Goal: Task Accomplishment & Management: Manage account settings

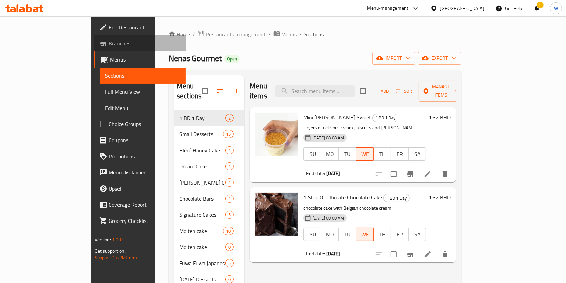
click at [94, 39] on link "Branches" at bounding box center [140, 43] width 92 height 16
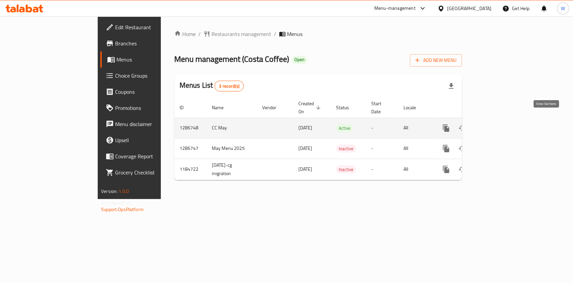
click at [498, 125] on icon "enhanced table" at bounding box center [495, 128] width 6 height 6
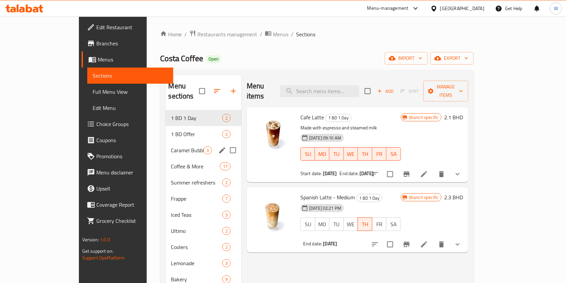
click at [166, 142] on div "Caramel Bubble 3" at bounding box center [204, 150] width 76 height 16
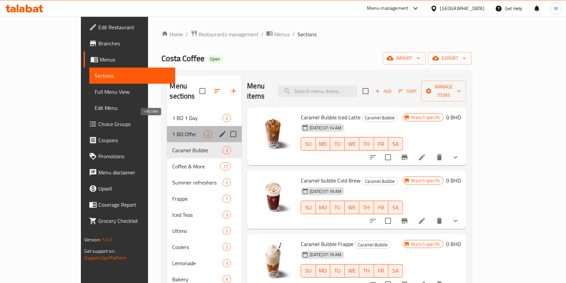
click at [172, 130] on span "1 BD Offer" at bounding box center [188, 134] width 32 height 8
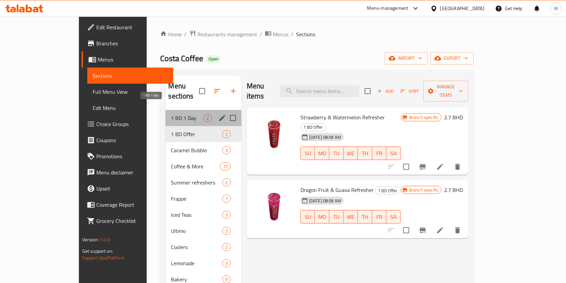
click at [171, 114] on span "1 BD 1 Day" at bounding box center [187, 118] width 32 height 8
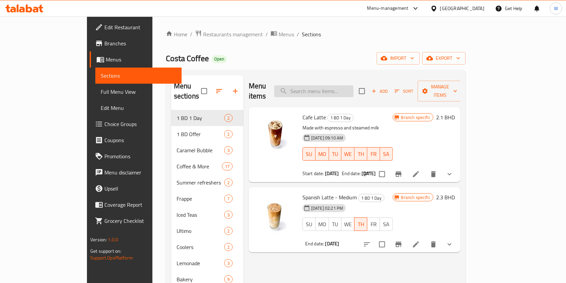
click at [351, 92] on input "search" at bounding box center [313, 91] width 79 height 12
paste input "Americano"
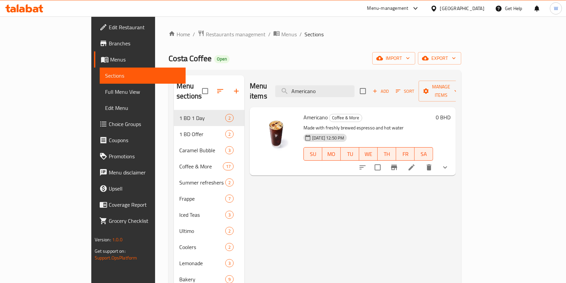
type input "Americano"
click at [304, 112] on span "Americano" at bounding box center [316, 117] width 24 height 10
copy h6 "Americano"
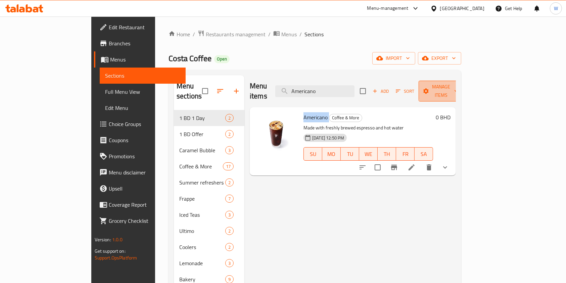
click at [458, 88] on span "Manage items" at bounding box center [441, 91] width 34 height 17
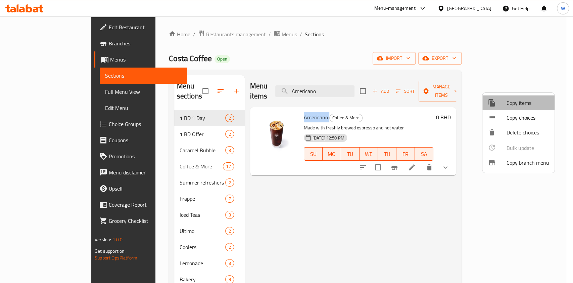
click at [514, 102] on span "Copy items" at bounding box center [528, 103] width 43 height 8
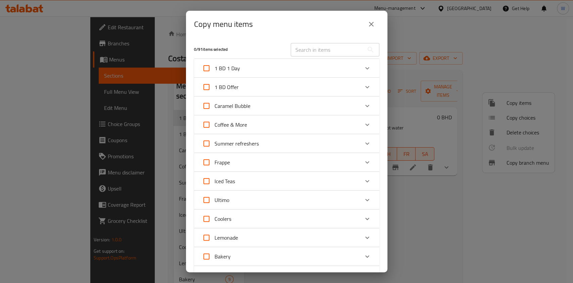
click at [337, 55] on input "text" at bounding box center [327, 49] width 73 height 13
paste input "Americano"
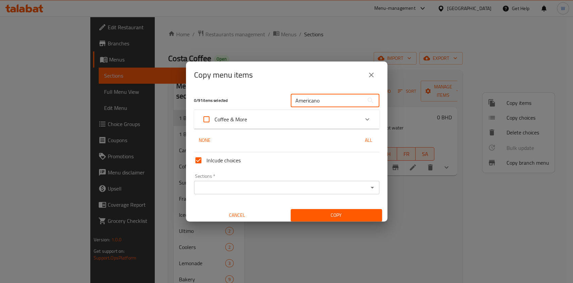
type input "Americano"
click at [333, 116] on div "Coffee & More" at bounding box center [280, 119] width 157 height 16
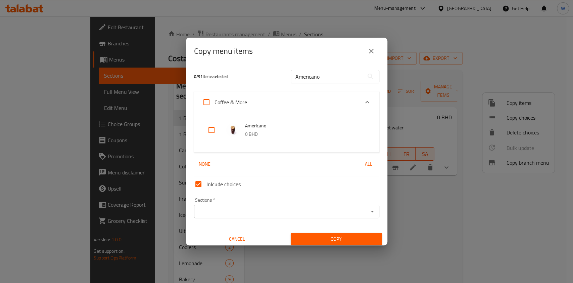
click at [213, 131] on input "checkbox" at bounding box center [212, 130] width 16 height 16
checkbox input "true"
click at [374, 204] on div "Sections   * Sections *" at bounding box center [286, 208] width 191 height 26
click at [368, 212] on icon "Open" at bounding box center [372, 211] width 8 height 8
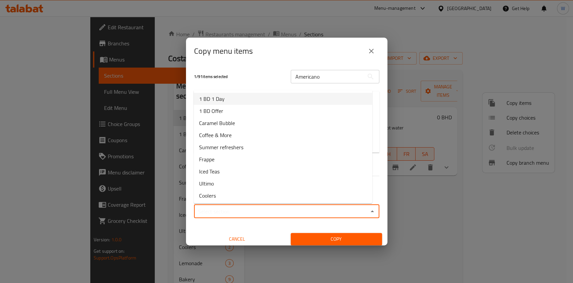
click at [255, 100] on li "1 BD 1 Day" at bounding box center [283, 99] width 179 height 12
type input "1 BD 1 Day"
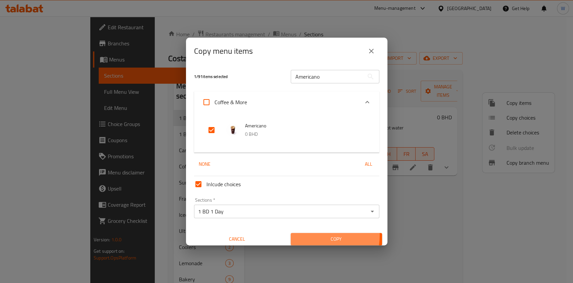
click at [308, 235] on span "Copy" at bounding box center [336, 239] width 81 height 8
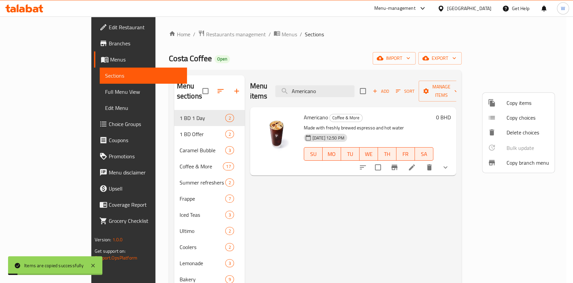
click at [373, 217] on div at bounding box center [286, 141] width 573 height 283
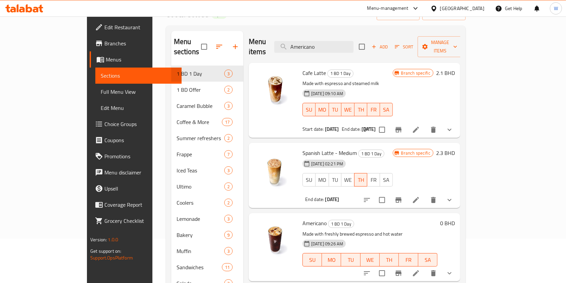
scroll to position [112, 0]
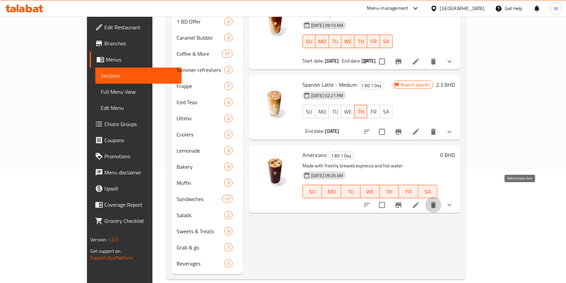
click at [442, 197] on button "delete" at bounding box center [433, 205] width 16 height 16
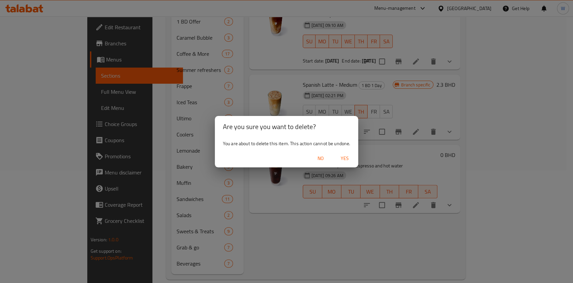
click at [417, 194] on div "Are you sure you want to delete? You are about to delete this item. This action…" at bounding box center [286, 141] width 573 height 283
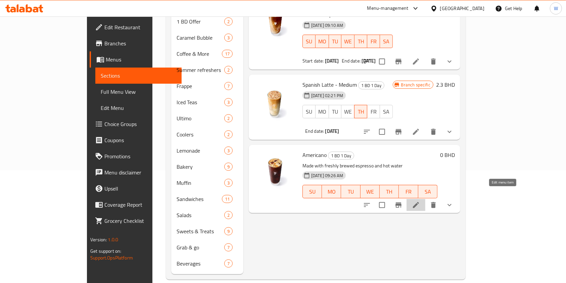
click at [420, 201] on icon at bounding box center [416, 205] width 8 height 8
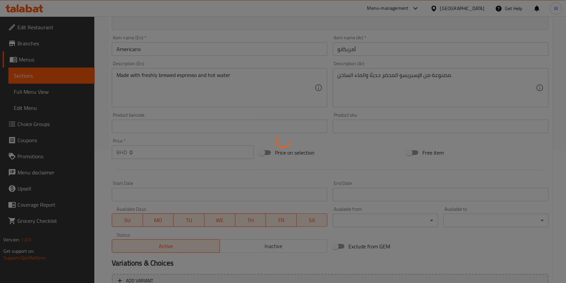
scroll to position [179, 0]
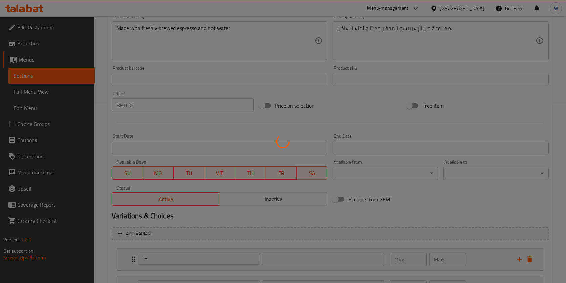
type input "Your Drink Type"
type input "1"
type input "اختيارك من القهوة"
type input "1"
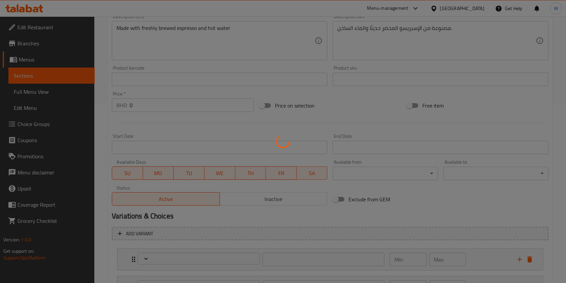
type input "1"
type input "Size of Americano:"
type input "1"
type input "Add On:"
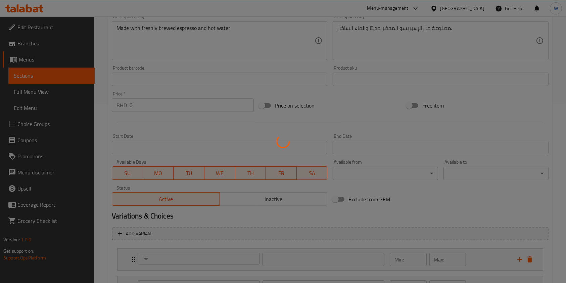
type input "0"
type input "9"
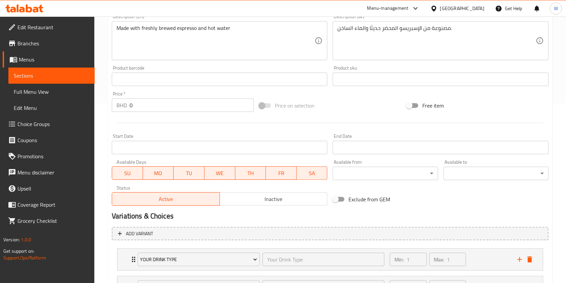
scroll to position [295, 0]
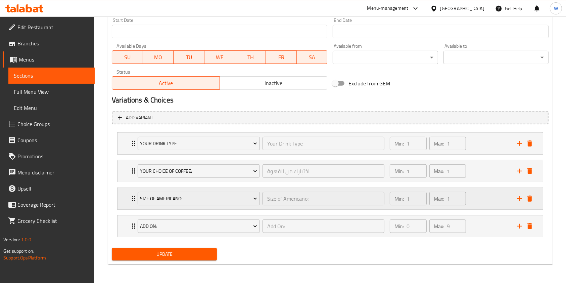
click at [128, 154] on div "Size of Americano: Size of Americano: ​ Min: 1 ​ Max: 1 ​" at bounding box center [330, 143] width 425 height 21
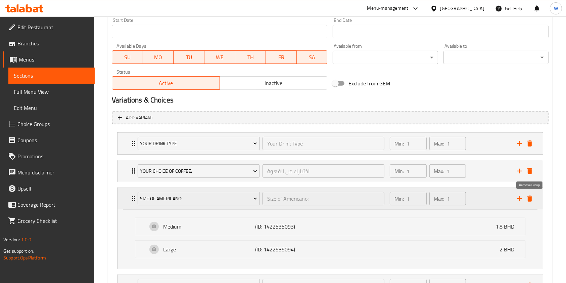
click at [533, 197] on icon "delete" at bounding box center [530, 198] width 8 height 8
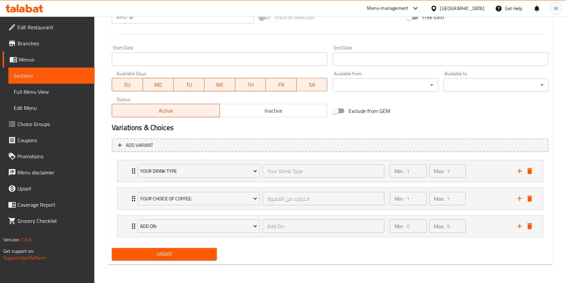
scroll to position [223, 0]
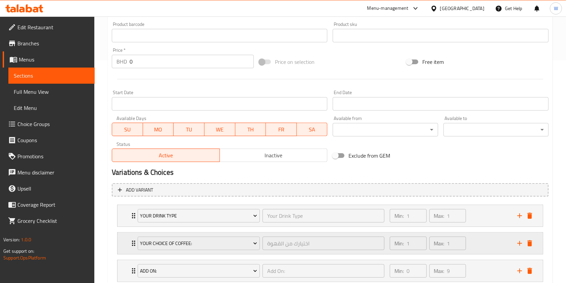
click at [133, 241] on div "Your Choice of Coffee: اختيارك من القهوة ​ Min: 1 ​ Max: 1 ​" at bounding box center [332, 242] width 405 height 21
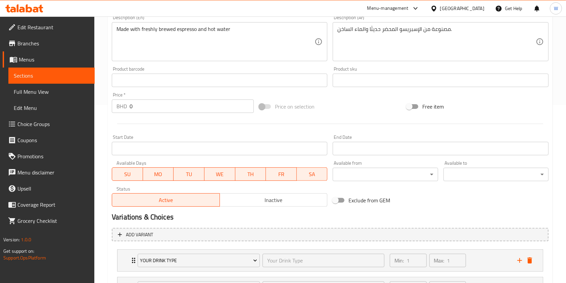
scroll to position [178, 0]
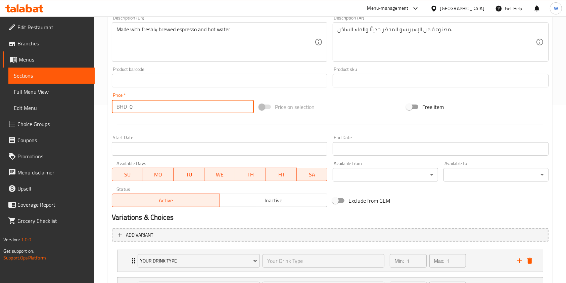
drag, startPoint x: 144, startPoint y: 107, endPoint x: 122, endPoint y: 104, distance: 22.1
click at [123, 104] on div "BHD 0 Price *" at bounding box center [183, 106] width 142 height 13
paste input "1.8"
type input "1.8"
click at [145, 127] on div at bounding box center [330, 124] width 442 height 16
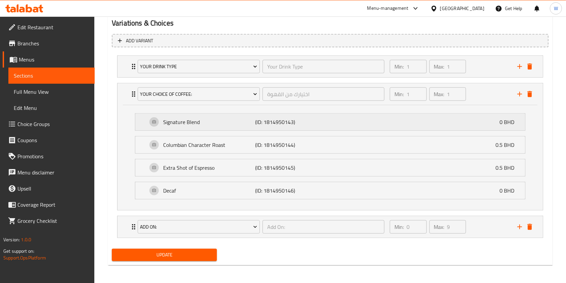
scroll to position [372, 0]
click at [129, 69] on div "Your Drink Type Your Drink Type ​ Min: 1 ​ Max: 1 ​" at bounding box center [330, 65] width 425 height 21
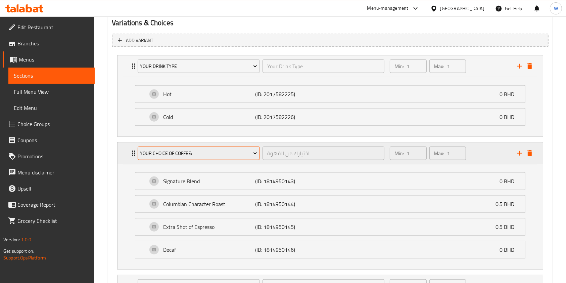
scroll to position [432, 0]
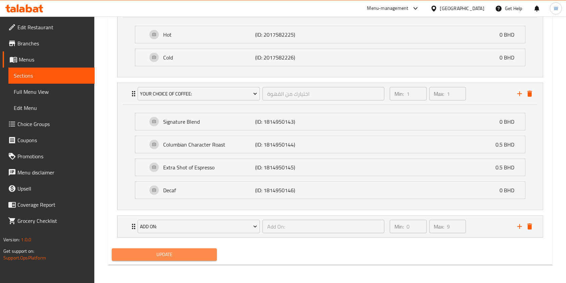
click at [175, 256] on span "Update" at bounding box center [164, 254] width 94 height 8
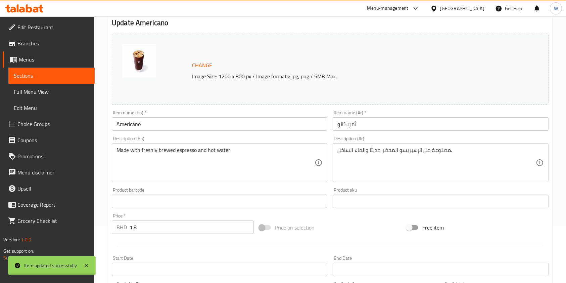
scroll to position [0, 0]
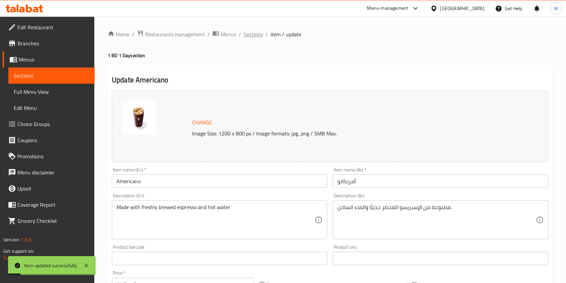
click at [254, 35] on span "Sections" at bounding box center [253, 34] width 19 height 8
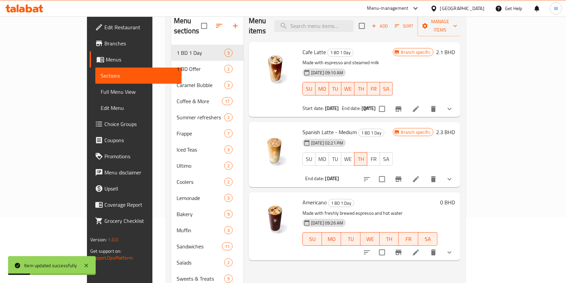
scroll to position [89, 0]
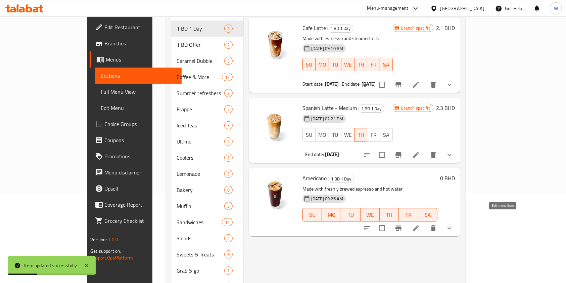
click at [420, 224] on icon at bounding box center [416, 228] width 8 height 8
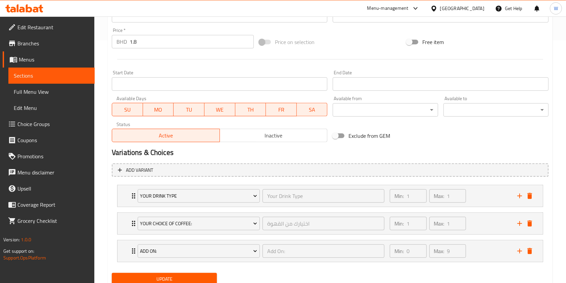
scroll to position [267, 0]
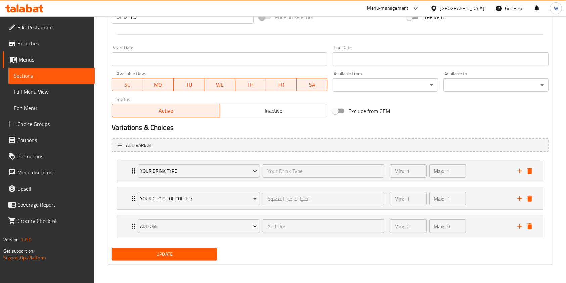
click at [136, 80] on span "SU" at bounding box center [128, 85] width 26 height 10
click at [151, 87] on span "MO" at bounding box center [159, 85] width 26 height 10
click at [183, 86] on span "TU" at bounding box center [189, 85] width 26 height 10
click at [220, 86] on span "WE" at bounding box center [220, 85] width 26 height 10
click at [269, 87] on span "FR" at bounding box center [282, 85] width 26 height 10
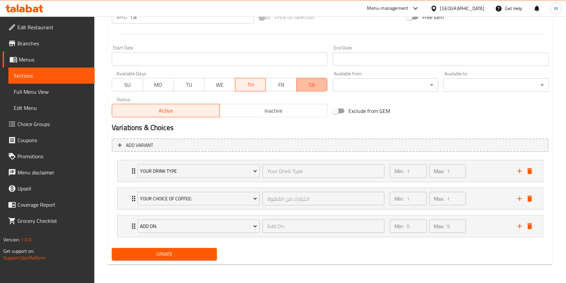
click at [309, 87] on span "SA" at bounding box center [313, 85] width 26 height 10
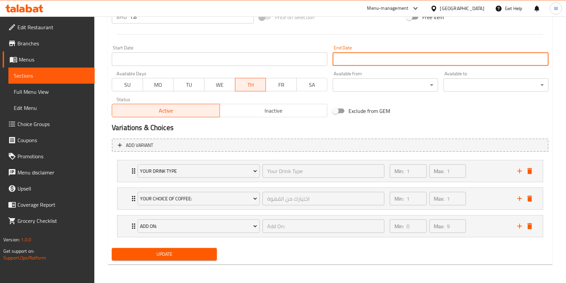
click at [370, 56] on input "Start Date" at bounding box center [441, 58] width 216 height 13
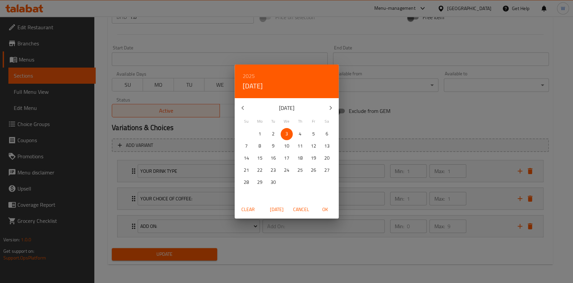
click at [302, 132] on span "4" at bounding box center [300, 134] width 12 height 8
click at [326, 205] on span "OK" at bounding box center [325, 209] width 16 height 8
type input "[DATE]"
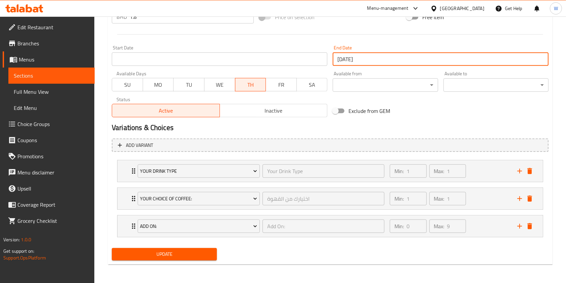
click at [206, 251] on span "Update" at bounding box center [164, 254] width 94 height 8
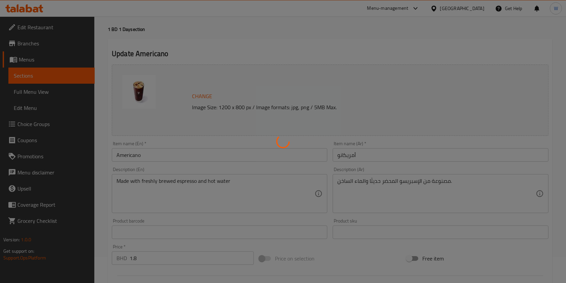
scroll to position [0, 0]
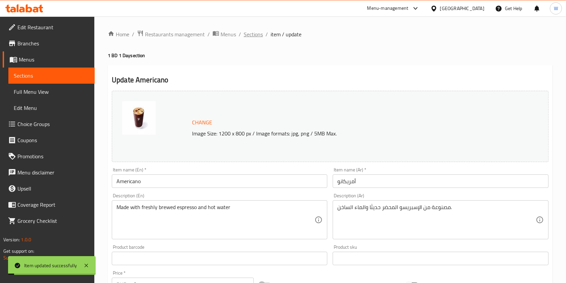
click at [255, 36] on span "Sections" at bounding box center [253, 34] width 19 height 8
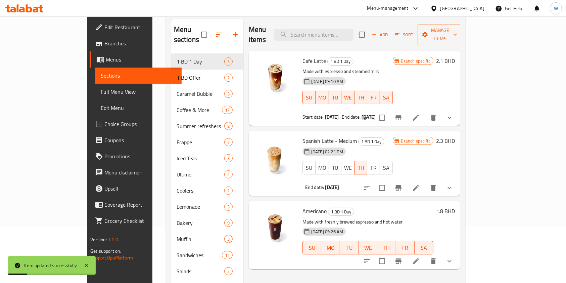
scroll to position [112, 0]
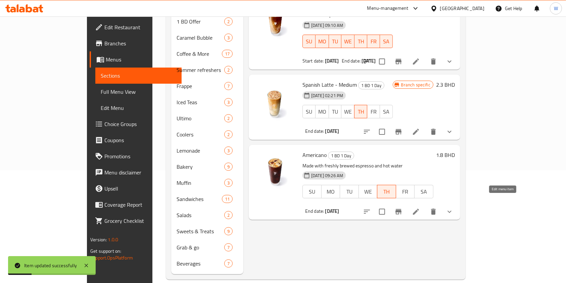
click at [425, 206] on li at bounding box center [416, 212] width 19 height 12
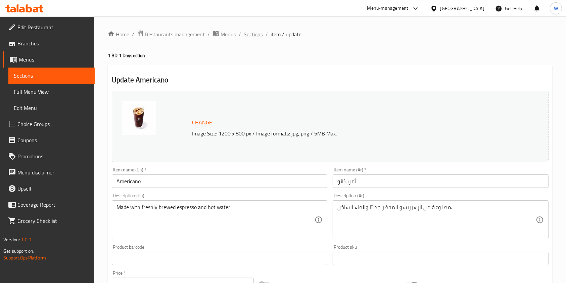
click at [260, 36] on span "Sections" at bounding box center [253, 34] width 19 height 8
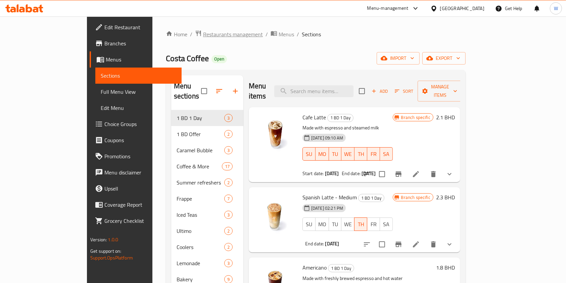
click at [203, 34] on span "Restaurants management" at bounding box center [233, 34] width 60 height 8
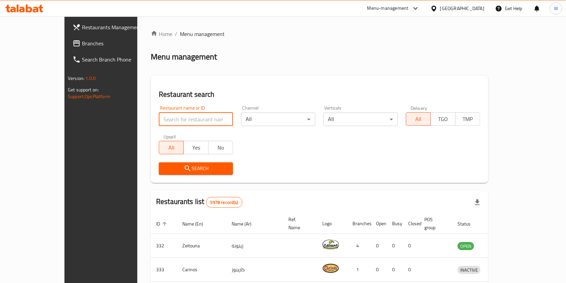
click at [170, 116] on input "search" at bounding box center [196, 118] width 74 height 13
paste input "[PERSON_NAME]"
type input "[PERSON_NAME]"
click button "Search" at bounding box center [196, 168] width 74 height 12
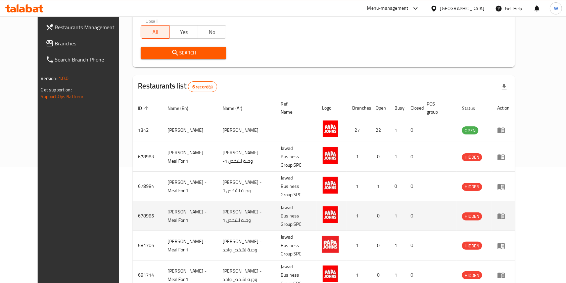
scroll to position [121, 0]
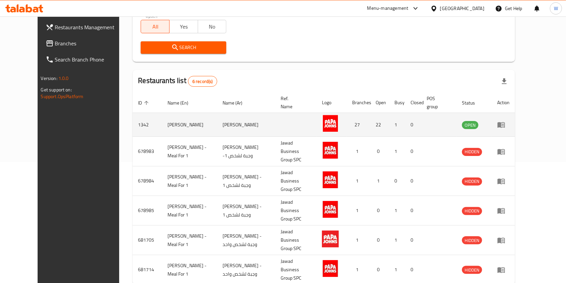
click at [505, 122] on icon "enhanced table" at bounding box center [501, 125] width 7 height 6
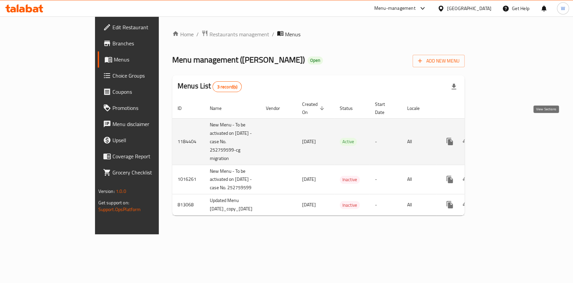
click at [502, 137] on icon "enhanced table" at bounding box center [498, 141] width 8 height 8
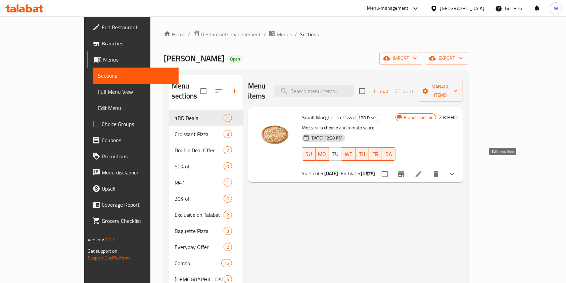
click at [423, 170] on icon at bounding box center [419, 174] width 8 height 8
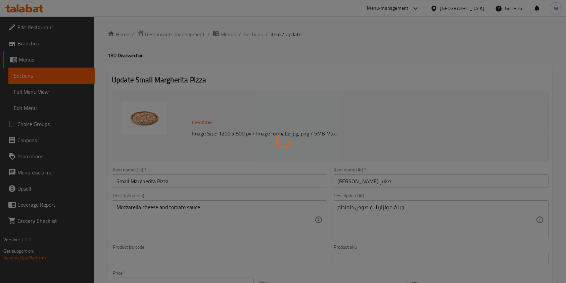
type input "اختر عجينة بيتزا ( ص )"
type input "1"
type input "إضافات إضافية (اختياري)"
type input "0"
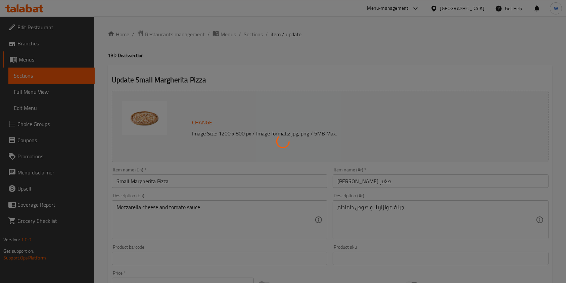
type input "10"
type input "اختر نوع الجبن (اختياري)"
type input "0"
type input "1"
type input "اختر نوع الخبز اختياري:"
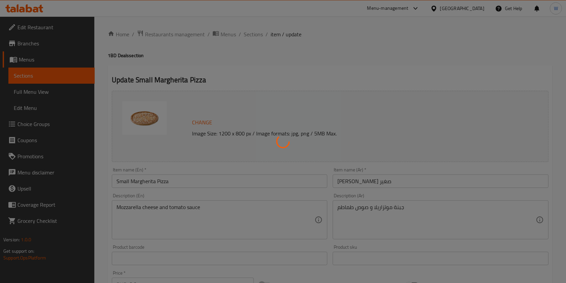
type input "0"
type input "1"
type input "اختر تقطيع البيتزا اختياري:"
type input "0"
type input "1"
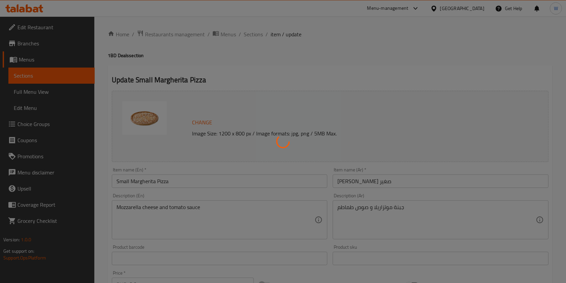
type input "إزالة الإضافات (اختياري)"
type input "0"
type input "نوع صوص البيتزا في القاعدة ص:"
type input "1"
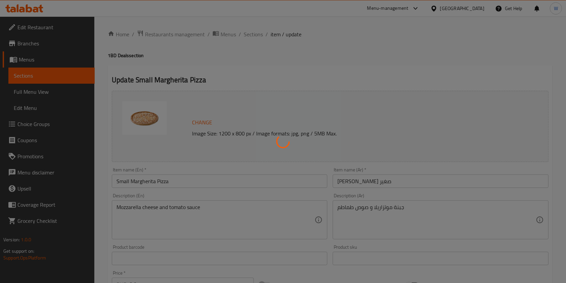
type input "1"
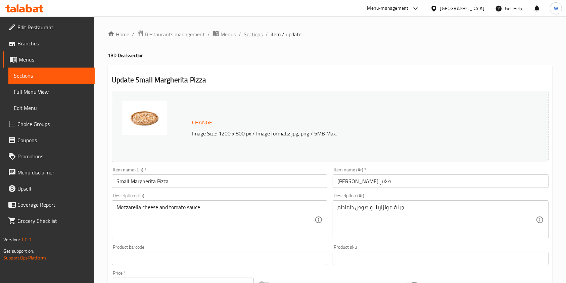
click at [247, 31] on span "Sections" at bounding box center [253, 34] width 19 height 8
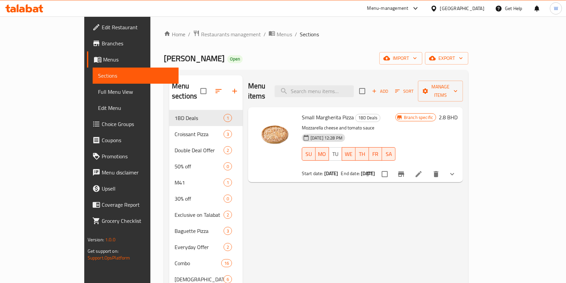
click at [423, 170] on icon at bounding box center [419, 174] width 8 height 8
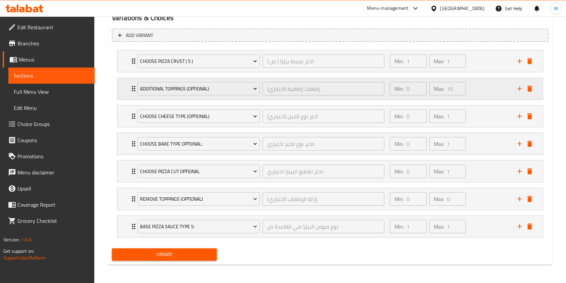
scroll to position [198, 0]
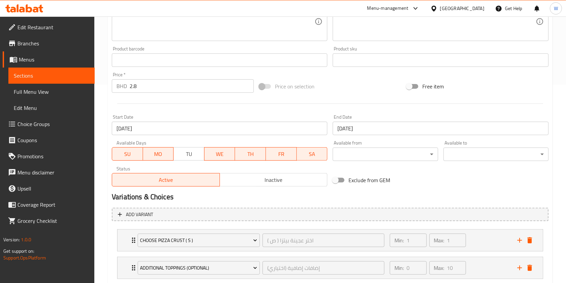
click at [175, 132] on input "16-08-2025" at bounding box center [220, 128] width 216 height 13
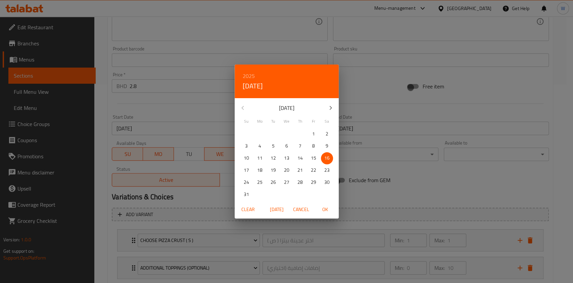
click at [253, 211] on span "Clear" at bounding box center [248, 209] width 16 height 8
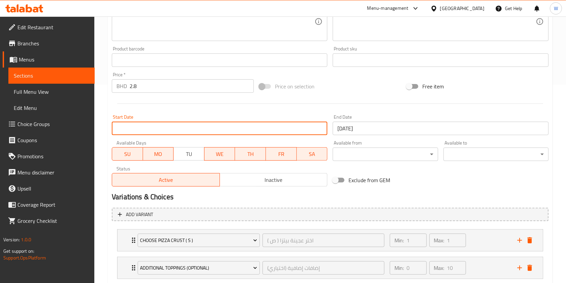
click at [422, 188] on div "Exclude from GEM" at bounding box center [403, 180] width 147 height 18
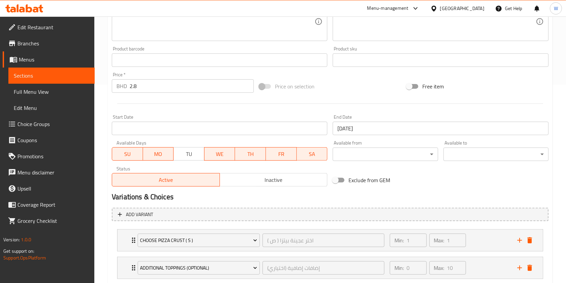
click at [387, 129] on input "23-08-2025" at bounding box center [441, 128] width 216 height 13
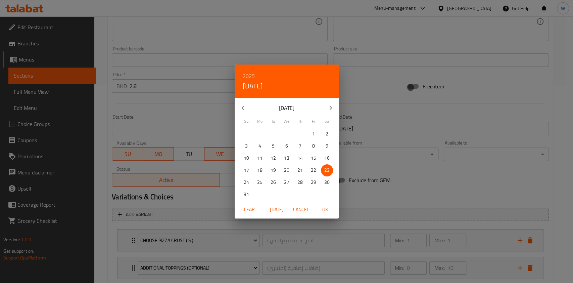
click at [333, 104] on icon "button" at bounding box center [331, 108] width 8 height 8
click at [304, 133] on span "4" at bounding box center [300, 134] width 12 height 8
click at [323, 208] on span "OK" at bounding box center [325, 209] width 16 height 8
type input "[DATE]"
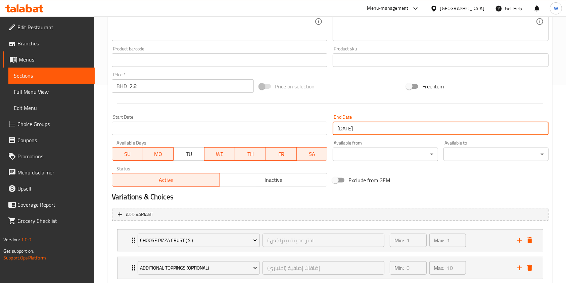
click at [143, 157] on button "MO" at bounding box center [158, 153] width 31 height 13
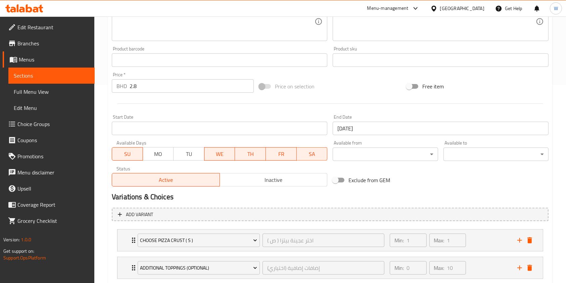
click at [152, 156] on span "MO" at bounding box center [159, 154] width 26 height 10
click at [134, 152] on span "SU" at bounding box center [128, 154] width 26 height 10
click at [154, 154] on span "MO" at bounding box center [159, 154] width 26 height 10
click at [229, 156] on span "WE" at bounding box center [220, 154] width 26 height 10
click at [282, 153] on span "FR" at bounding box center [282, 154] width 26 height 10
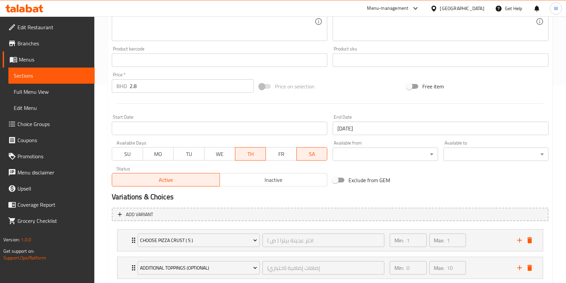
click at [309, 155] on span "SA" at bounding box center [313, 154] width 26 height 10
click at [442, 178] on div "Exclude from GEM" at bounding box center [403, 180] width 147 height 18
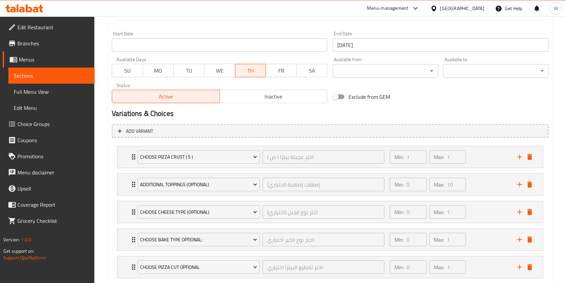
scroll to position [377, 0]
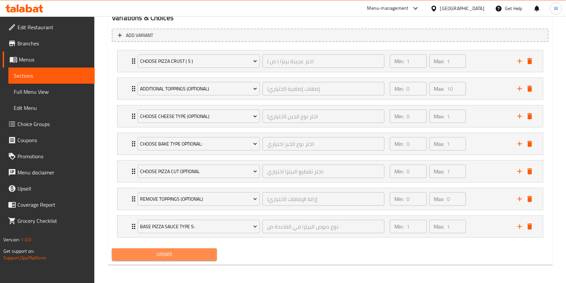
click at [185, 254] on span "Update" at bounding box center [164, 254] width 94 height 8
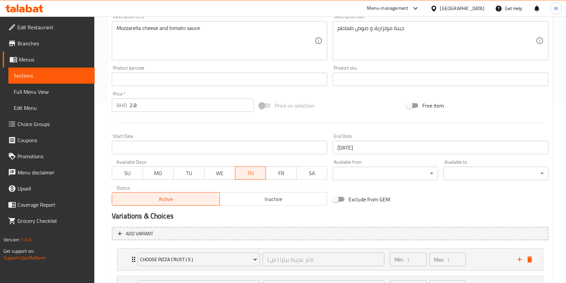
scroll to position [0, 0]
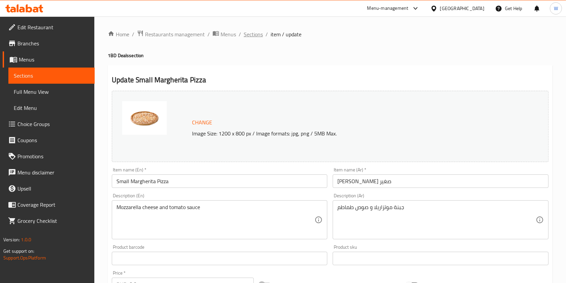
click at [258, 31] on span "Sections" at bounding box center [253, 34] width 19 height 8
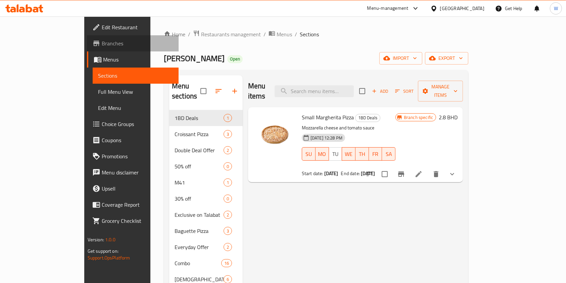
click at [102, 44] on span "Branches" at bounding box center [138, 43] width 72 height 8
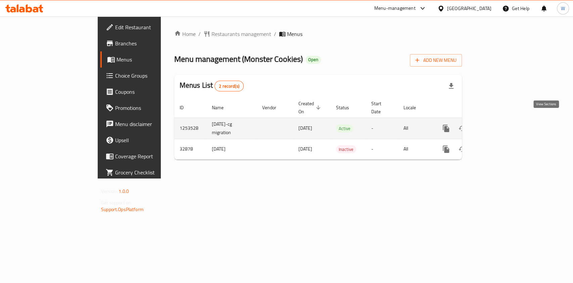
click at [498, 125] on icon "enhanced table" at bounding box center [495, 128] width 6 height 6
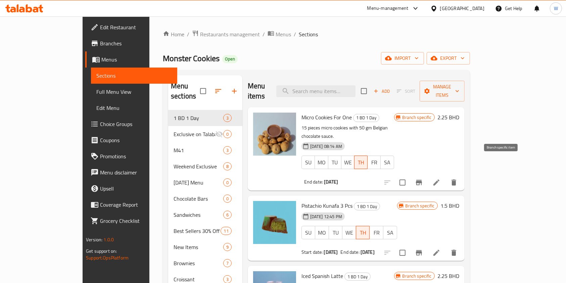
click at [422, 180] on icon "Branch-specific-item" at bounding box center [419, 182] width 6 height 5
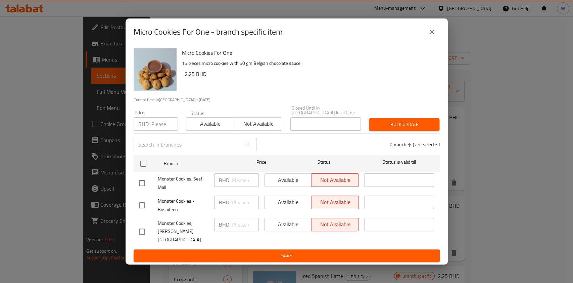
click at [429, 32] on button "close" at bounding box center [432, 32] width 16 height 16
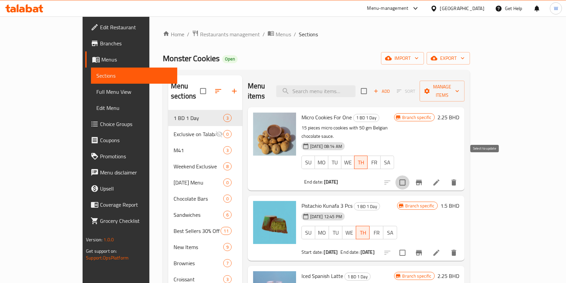
click at [410, 175] on input "checkbox" at bounding box center [403, 182] width 14 height 14
checkbox input "true"
click at [465, 81] on div "Add Sort Manage items" at bounding box center [413, 91] width 104 height 21
click at [459, 84] on span "Manage items" at bounding box center [442, 91] width 34 height 17
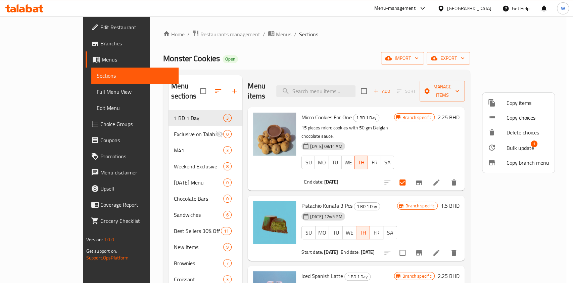
click at [520, 144] on span "Bulk update" at bounding box center [521, 148] width 28 height 8
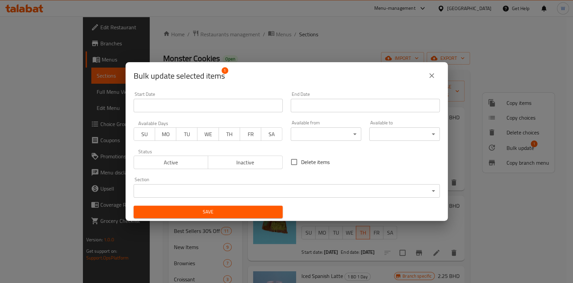
click at [322, 108] on input "Start Date" at bounding box center [365, 105] width 149 height 13
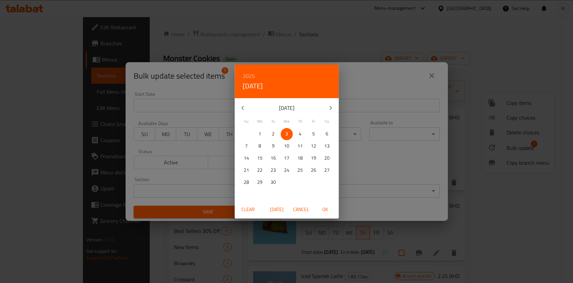
click at [300, 133] on p "4" at bounding box center [300, 134] width 3 height 8
click at [329, 214] on button "OK" at bounding box center [325, 209] width 21 height 12
type input "04-09-2025"
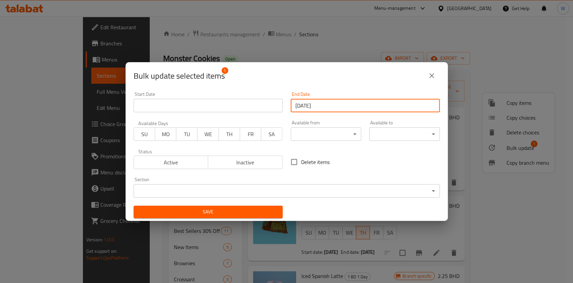
click at [228, 135] on span "TH" at bounding box center [230, 134] width 16 height 10
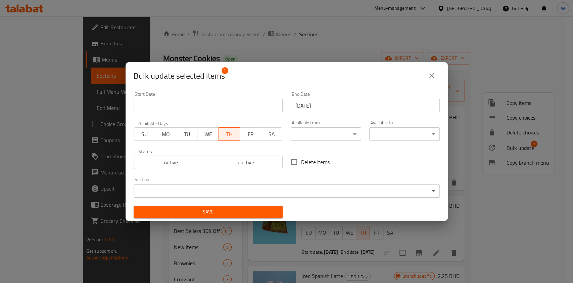
click at [247, 208] on span "Save" at bounding box center [208, 212] width 138 height 8
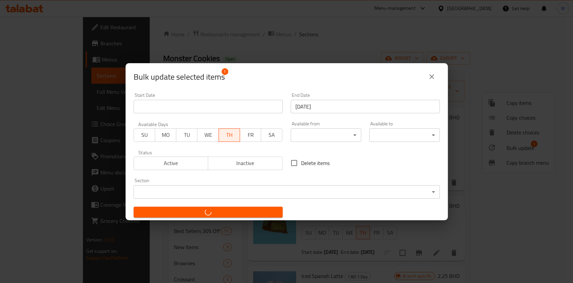
checkbox input "false"
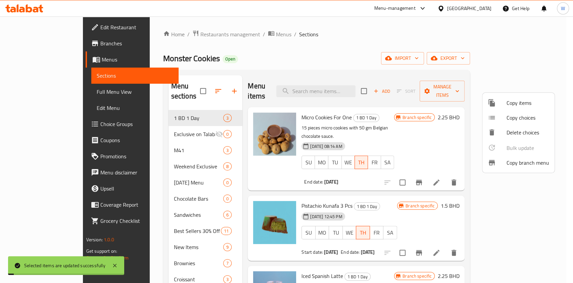
click at [423, 191] on div at bounding box center [286, 141] width 573 height 283
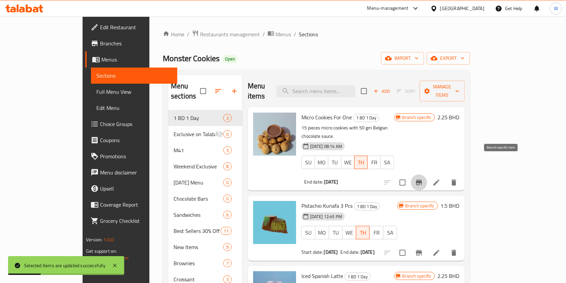
click at [422, 180] on icon "Branch-specific-item" at bounding box center [419, 182] width 6 height 5
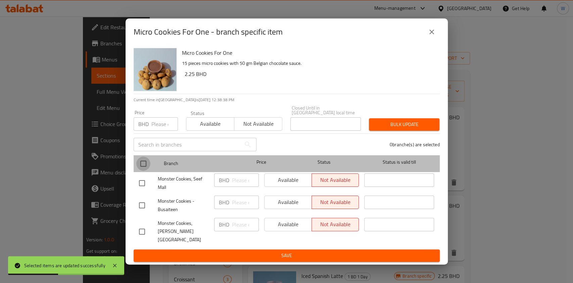
click at [145, 160] on input "checkbox" at bounding box center [143, 163] width 14 height 14
checkbox input "true"
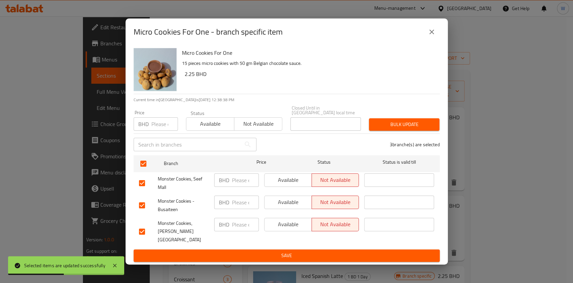
click at [211, 129] on span "Available" at bounding box center [210, 124] width 43 height 10
click at [419, 129] on span "Bulk update" at bounding box center [404, 124] width 60 height 8
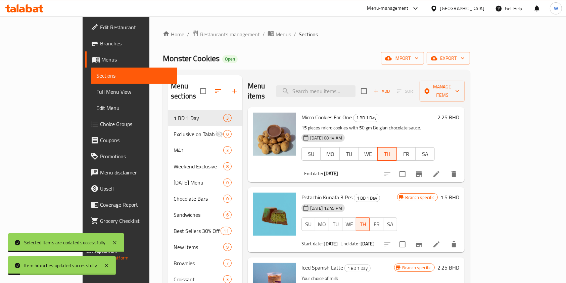
click at [397, 192] on h6 "Pistachio Kunafa 3 Pcs 1 BD 1 Day" at bounding box center [350, 196] width 96 height 9
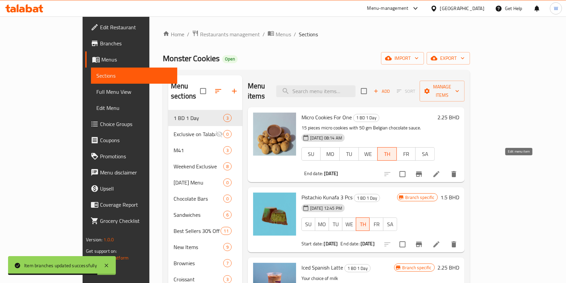
click at [440, 171] on icon at bounding box center [437, 174] width 6 height 6
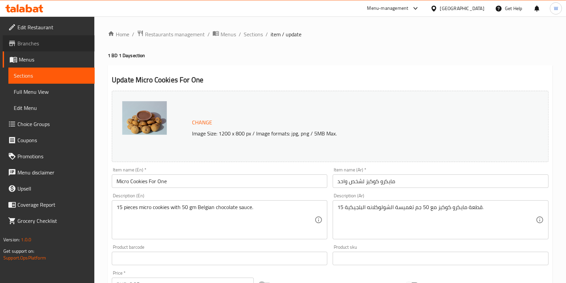
click at [50, 48] on link "Branches" at bounding box center [49, 43] width 92 height 16
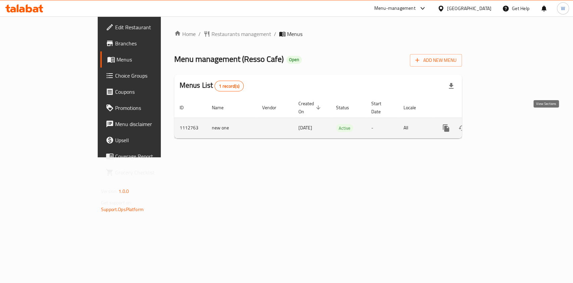
click at [499, 124] on icon "enhanced table" at bounding box center [495, 128] width 8 height 8
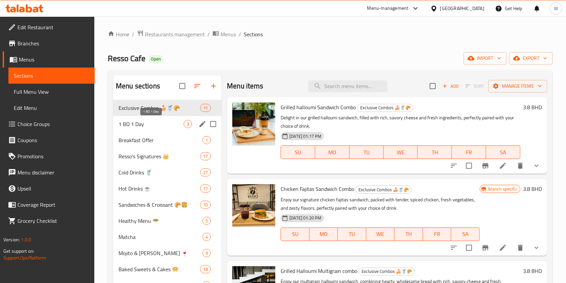
click at [160, 126] on span "1 BD 1 Day" at bounding box center [151, 124] width 65 height 8
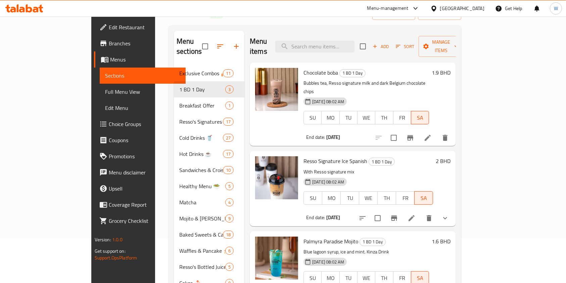
scroll to position [89, 0]
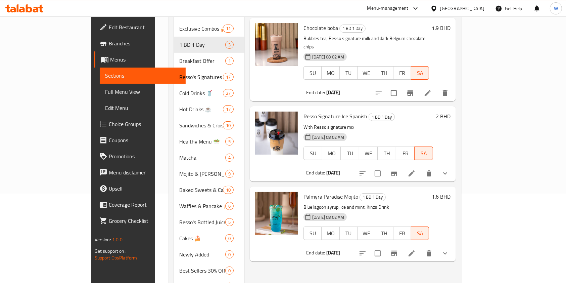
click at [453, 189] on div "Palmyra Paradise Mojito 1 BD 1 Day Blue lagoon syrup, ice and mint. Kinza Drink…" at bounding box center [377, 224] width 152 height 70
click at [451, 192] on h6 "1.6 BHD" at bounding box center [441, 196] width 19 height 9
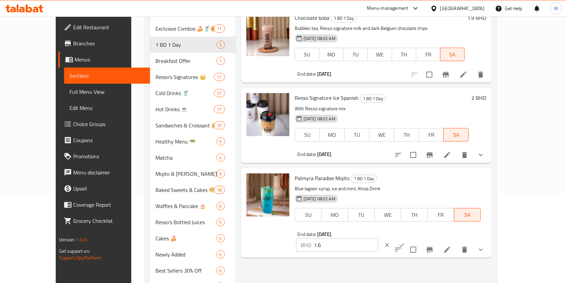
click at [378, 238] on input "1.6" at bounding box center [346, 244] width 64 height 13
type input "1.5"
click at [405, 243] on icon "ok" at bounding box center [402, 245] width 5 height 4
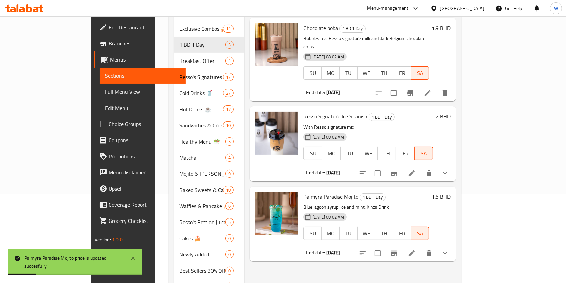
click at [451, 111] on div "2 BHD" at bounding box center [441, 143] width 17 height 64
click at [451, 111] on h6 "2 BHD" at bounding box center [443, 115] width 15 height 9
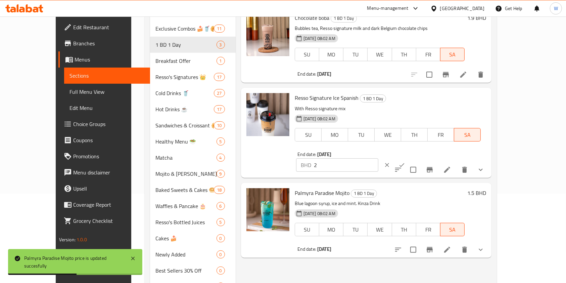
click at [378, 158] on input "2" at bounding box center [346, 164] width 64 height 13
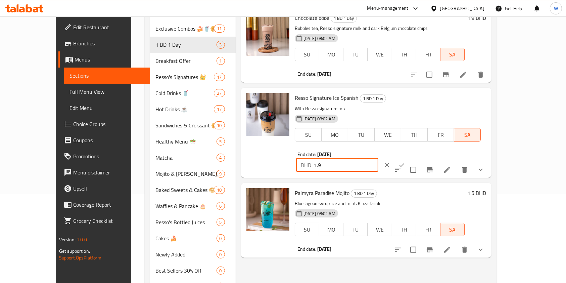
type input "1.9"
click at [409, 157] on button "ok" at bounding box center [402, 164] width 15 height 15
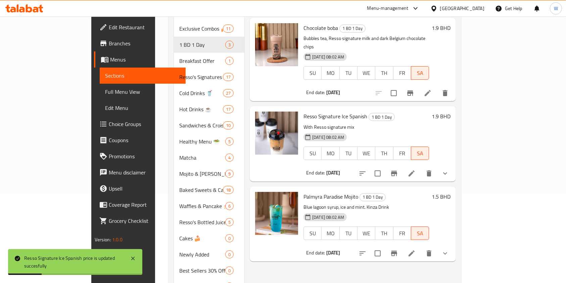
scroll to position [45, 0]
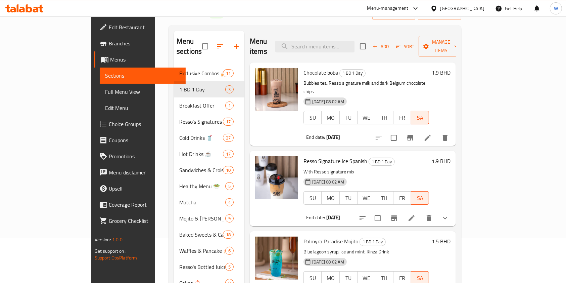
click at [451, 68] on h6 "1.9 BHD" at bounding box center [441, 72] width 19 height 9
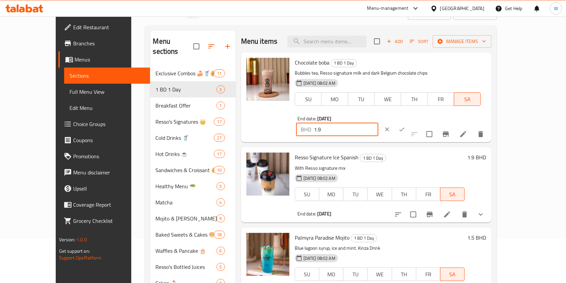
click at [378, 123] on input "1.9" at bounding box center [346, 129] width 64 height 13
type input "1.5"
click at [405, 126] on icon "ok" at bounding box center [402, 129] width 7 height 7
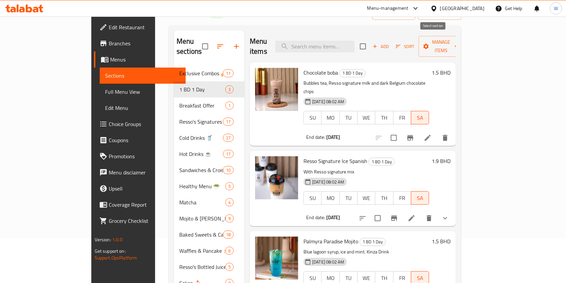
click at [370, 45] on input "checkbox" at bounding box center [363, 46] width 14 height 14
checkbox input "true"
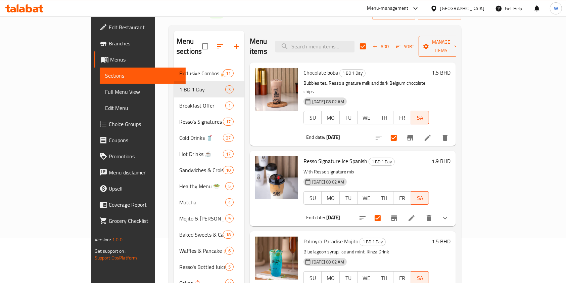
click at [458, 45] on span "Manage items" at bounding box center [441, 46] width 34 height 17
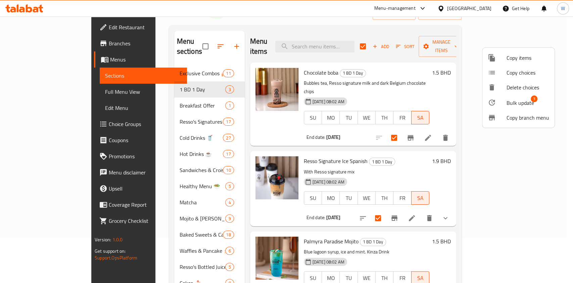
click at [517, 102] on span "Bulk update" at bounding box center [521, 103] width 28 height 8
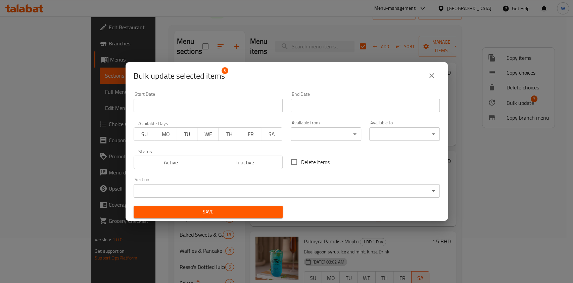
click at [372, 109] on input "Start Date" at bounding box center [365, 105] width 149 height 13
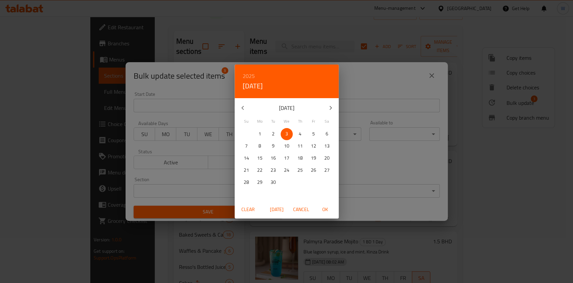
click at [312, 136] on p "5" at bounding box center [313, 134] width 3 height 8
click at [326, 210] on span "OK" at bounding box center [325, 209] width 16 height 8
type input "05-09-2025"
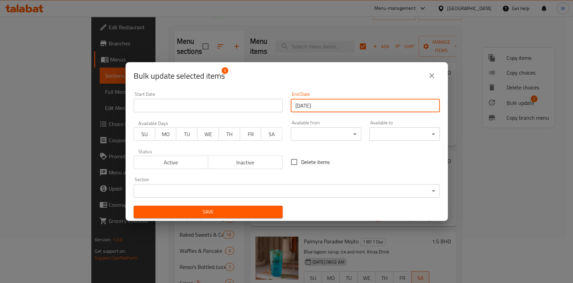
click at [264, 138] on span "SA" at bounding box center [272, 134] width 16 height 10
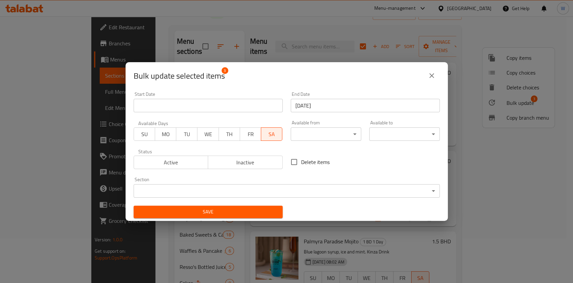
click at [250, 138] on span "FR" at bounding box center [251, 134] width 16 height 10
click at [267, 136] on span "SA" at bounding box center [272, 134] width 16 height 10
click at [266, 216] on button "Save" at bounding box center [208, 212] width 149 height 12
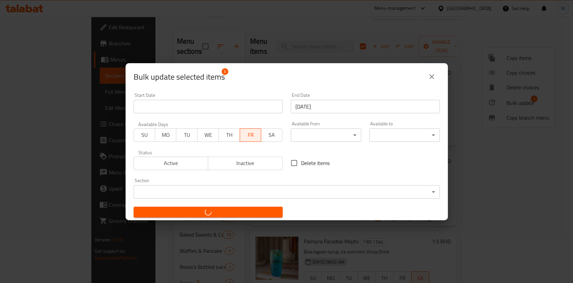
checkbox input "false"
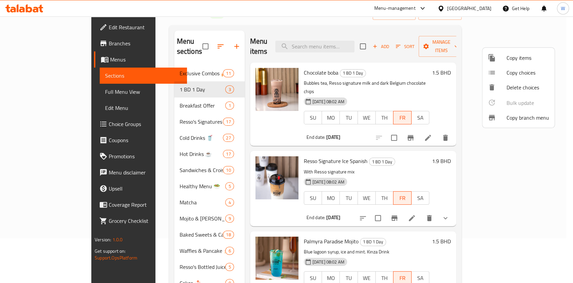
drag, startPoint x: 408, startPoint y: 154, endPoint x: 412, endPoint y: 155, distance: 3.7
click at [409, 154] on div at bounding box center [286, 141] width 573 height 283
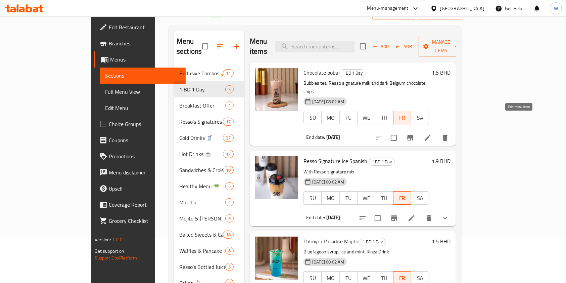
click at [432, 134] on icon at bounding box center [428, 138] width 8 height 8
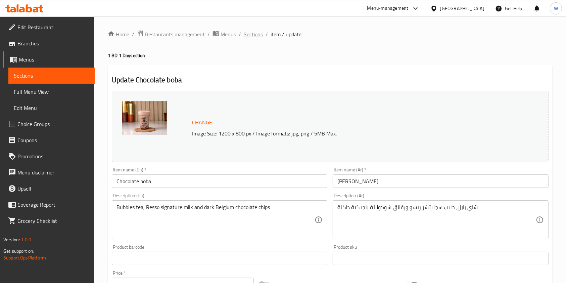
click at [250, 33] on span "Sections" at bounding box center [253, 34] width 19 height 8
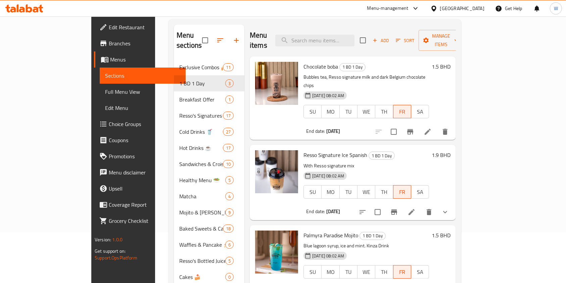
scroll to position [89, 0]
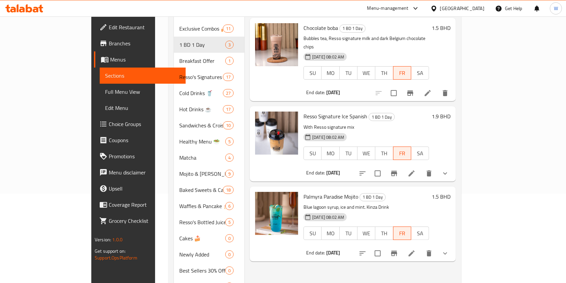
click at [416, 169] on icon at bounding box center [412, 173] width 8 height 8
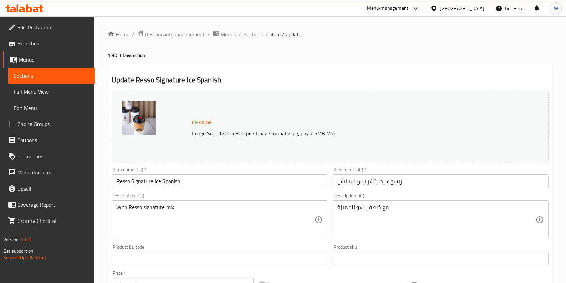
click at [257, 34] on span "Sections" at bounding box center [253, 34] width 19 height 8
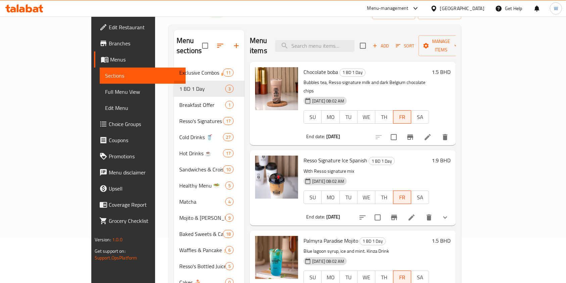
scroll to position [89, 0]
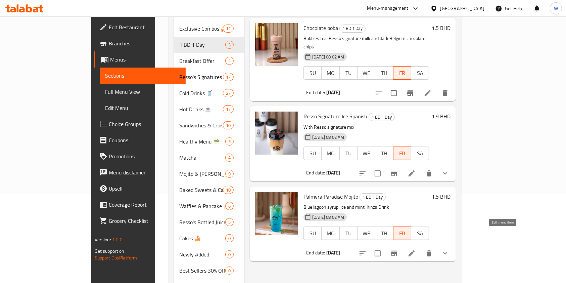
click at [415, 250] on icon at bounding box center [412, 253] width 6 height 6
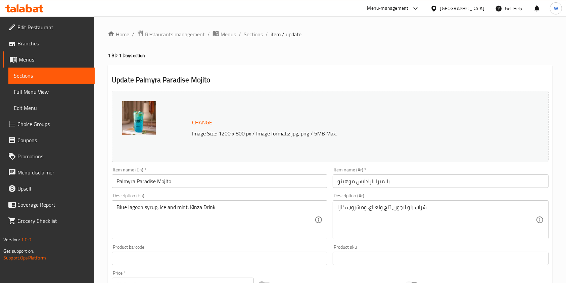
click at [377, 71] on div "Update Palmyra Paradise Mojito Change Image Size: 1200 x 800 px / Image formats…" at bounding box center [330, 271] width 445 height 412
click at [251, 36] on span "Sections" at bounding box center [253, 34] width 19 height 8
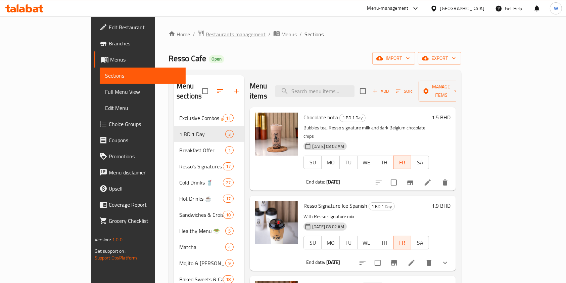
click at [206, 38] on span "Restaurants management" at bounding box center [236, 34] width 60 height 8
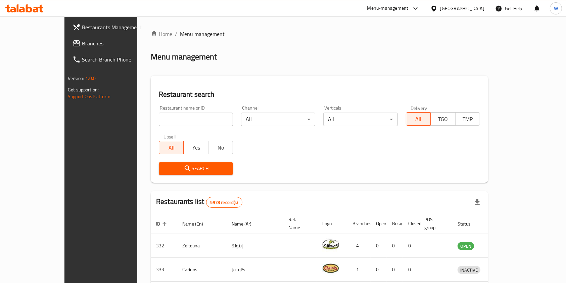
click at [180, 124] on input "search" at bounding box center [196, 118] width 74 height 13
paste input "Noon Sweets"
type input "Noon Sweets"
click button "Search" at bounding box center [196, 168] width 74 height 12
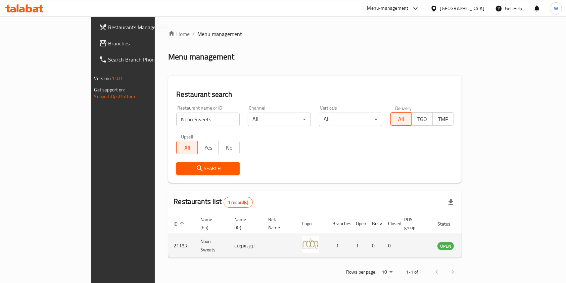
drag, startPoint x: 533, startPoint y: 231, endPoint x: 533, endPoint y: 236, distance: 4.7
click at [491, 234] on td "enhanced table" at bounding box center [478, 246] width 23 height 24
click at [481, 241] on icon "enhanced table" at bounding box center [477, 245] width 8 height 8
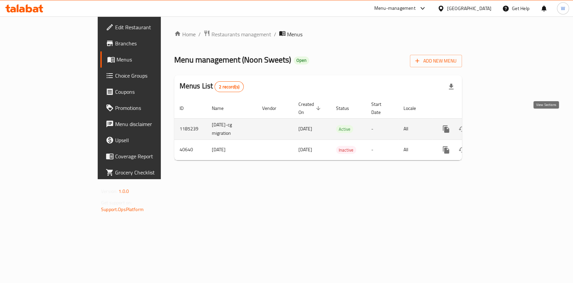
click at [503, 125] on link "enhanced table" at bounding box center [495, 129] width 16 height 16
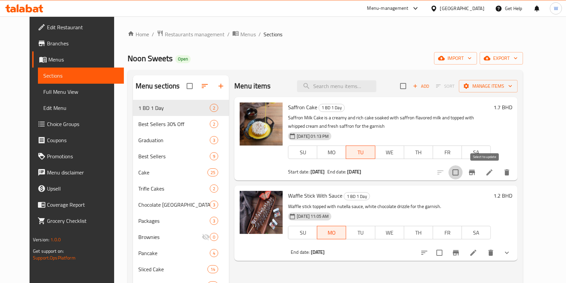
click at [463, 174] on input "checkbox" at bounding box center [456, 172] width 14 height 14
checkbox input "false"
click at [499, 173] on li at bounding box center [489, 172] width 19 height 12
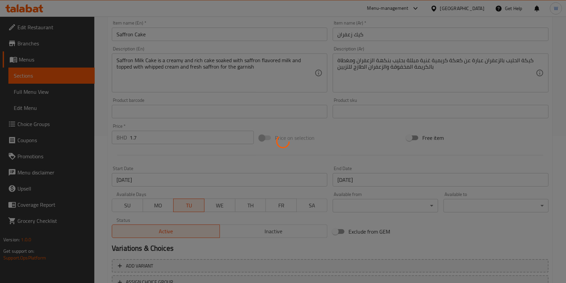
scroll to position [201, 0]
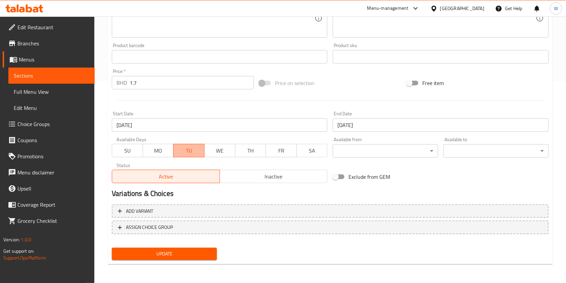
click at [188, 153] on span "TU" at bounding box center [189, 151] width 26 height 10
click at [278, 151] on span "FR" at bounding box center [282, 151] width 26 height 10
click at [274, 126] on input "02-08-2025" at bounding box center [220, 124] width 216 height 13
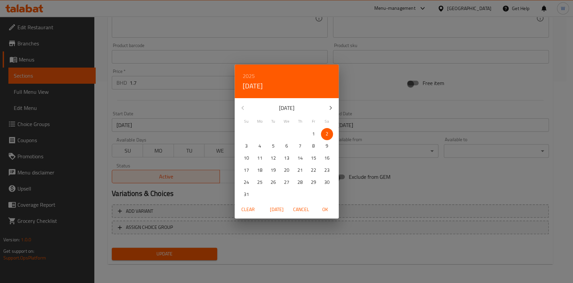
click at [251, 211] on span "Clear" at bounding box center [248, 209] width 16 height 8
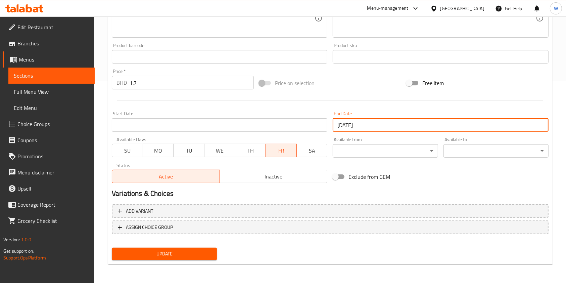
click at [399, 129] on input "02-09-2025" at bounding box center [441, 124] width 216 height 13
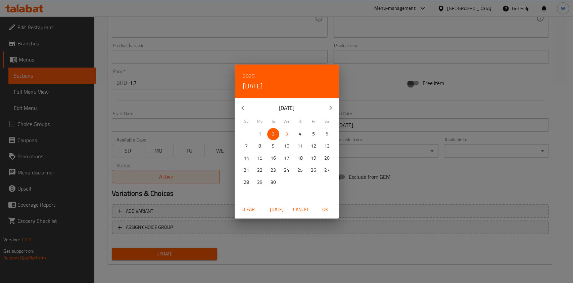
click at [315, 134] on span "5" at bounding box center [314, 134] width 12 height 8
click at [323, 208] on span "OK" at bounding box center [325, 209] width 16 height 8
type input "05-09-2025"
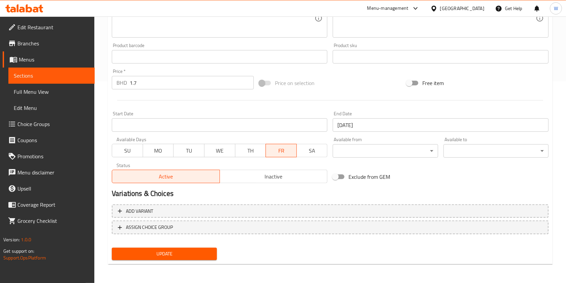
click at [188, 267] on div "Home / Restaurants management / Menus / Sections / item / update 1 BD 1 Day sec…" at bounding box center [330, 48] width 445 height 441
click at [194, 256] on span "Update" at bounding box center [164, 254] width 94 height 8
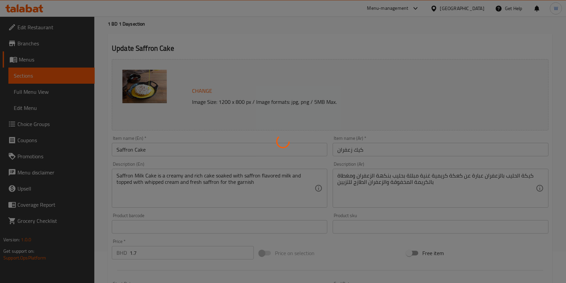
scroll to position [0, 0]
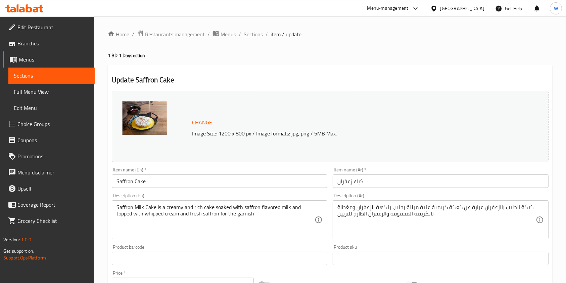
click at [45, 49] on link "Branches" at bounding box center [49, 43] width 92 height 16
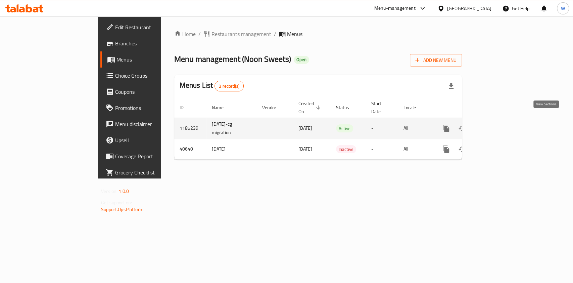
click at [503, 120] on link "enhanced table" at bounding box center [495, 128] width 16 height 16
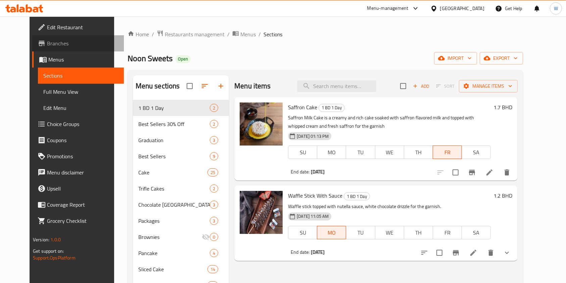
click at [55, 44] on span "Branches" at bounding box center [83, 43] width 72 height 8
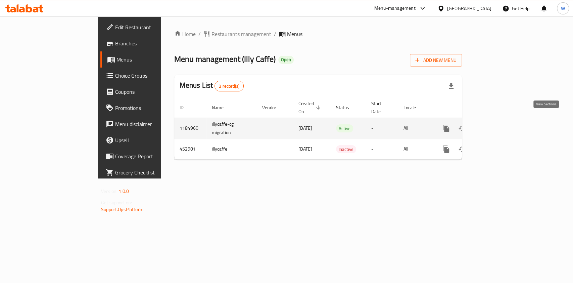
click at [499, 124] on icon "enhanced table" at bounding box center [495, 128] width 8 height 8
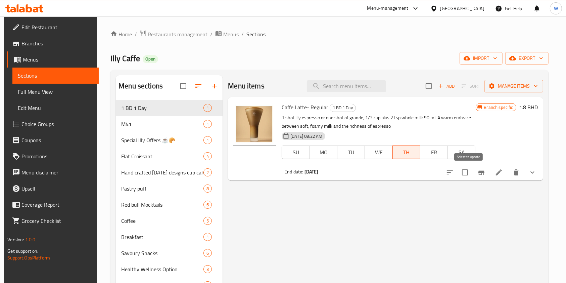
drag, startPoint x: 473, startPoint y: 173, endPoint x: 477, endPoint y: 167, distance: 6.8
click at [472, 173] on input "checkbox" at bounding box center [465, 172] width 14 height 14
checkbox input "true"
click at [522, 81] on button "Manage items" at bounding box center [514, 86] width 59 height 12
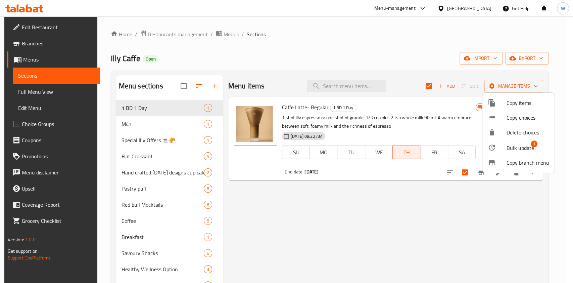
click at [520, 150] on span "Bulk update" at bounding box center [521, 148] width 28 height 8
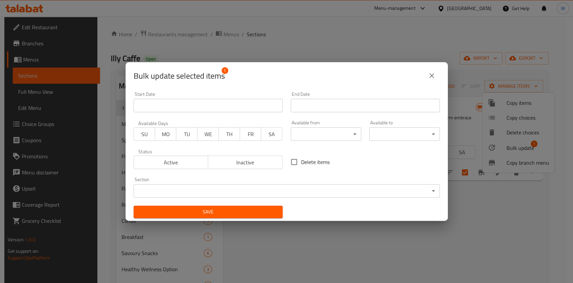
click at [327, 113] on div "End Date End Date" at bounding box center [365, 102] width 157 height 29
click at [328, 109] on input "Start Date" at bounding box center [365, 105] width 149 height 13
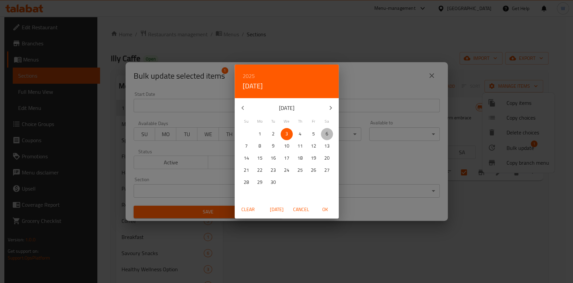
click at [324, 137] on span "6" at bounding box center [327, 134] width 12 height 8
click at [329, 212] on span "OK" at bounding box center [325, 209] width 16 height 8
type input "[DATE]"
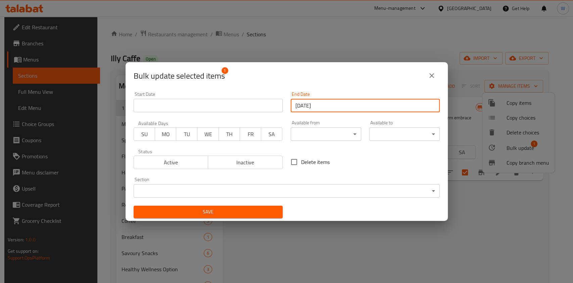
click at [276, 136] on span "SA" at bounding box center [272, 134] width 16 height 10
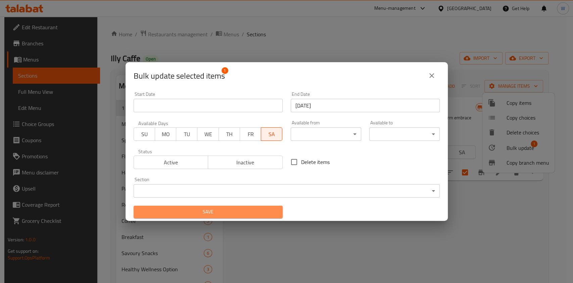
click at [262, 214] on span "Save" at bounding box center [208, 212] width 138 height 8
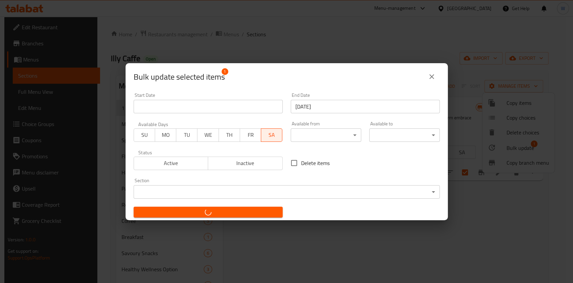
checkbox input "false"
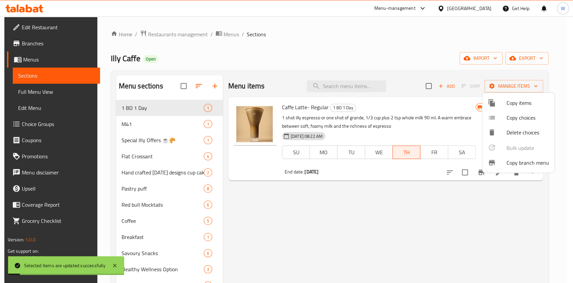
click at [368, 224] on div at bounding box center [286, 141] width 573 height 283
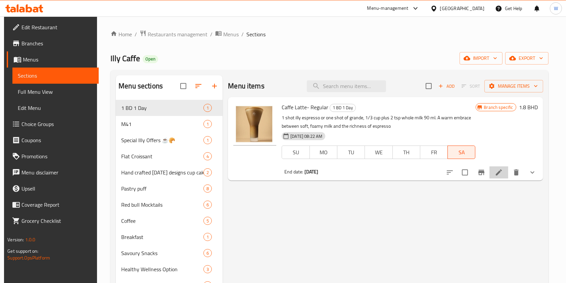
click at [503, 172] on icon at bounding box center [499, 172] width 8 height 8
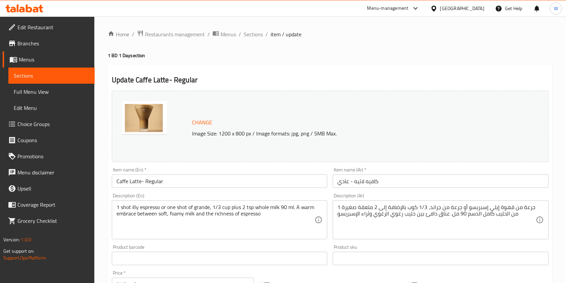
click at [35, 45] on span "Branches" at bounding box center [53, 43] width 72 height 8
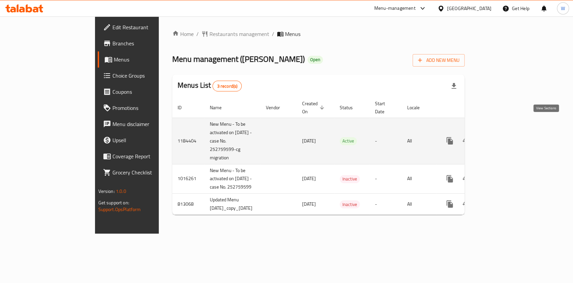
click at [501, 138] on icon "enhanced table" at bounding box center [498, 141] width 6 height 6
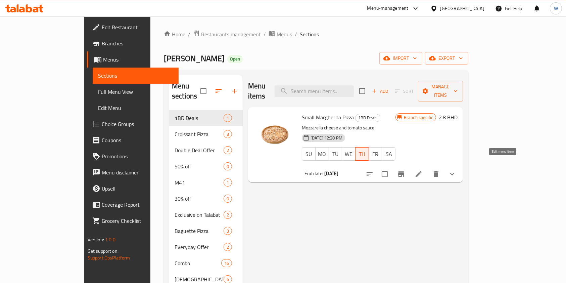
click at [422, 171] on icon at bounding box center [419, 174] width 6 height 6
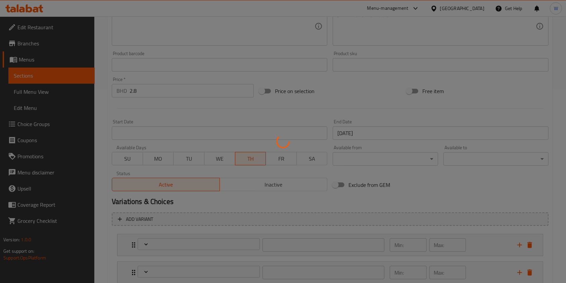
scroll to position [224, 0]
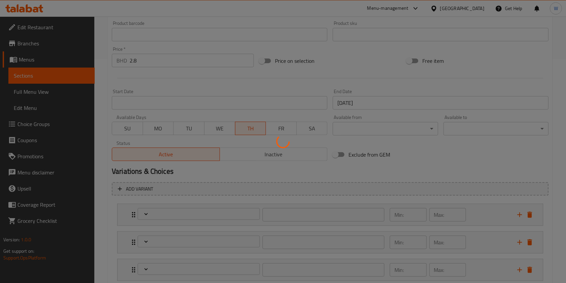
type input "اختر عجينة بيتزا ( ص )"
type input "1"
type input "إضافات إضافية (اختياري)"
type input "0"
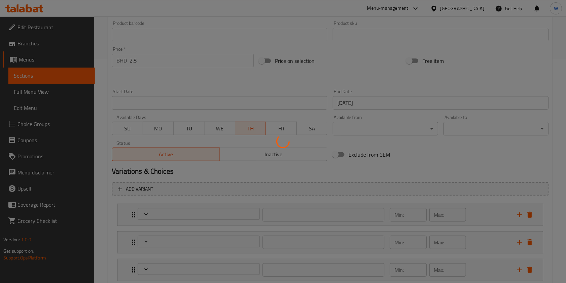
type input "10"
type input "اختر نوع الجبن (اختياري)"
type input "0"
type input "1"
type input "اختر نوع الخبز اختياري:"
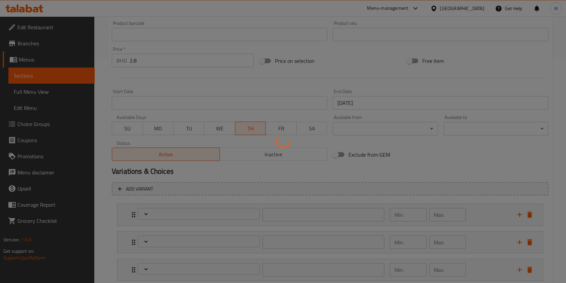
type input "0"
type input "1"
type input "اختر تقطيع البيتزا اختياري:"
type input "0"
type input "1"
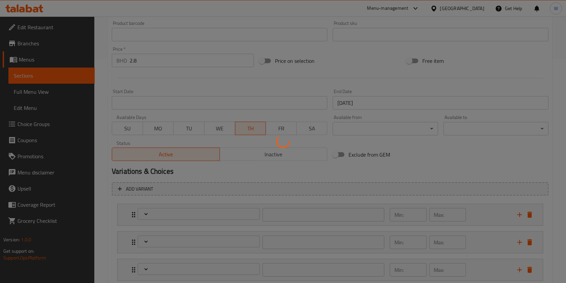
type input "إزالة الإضافات (اختياري)"
type input "0"
type input "نوع صوص البيتزا في القاعدة ص:"
type input "1"
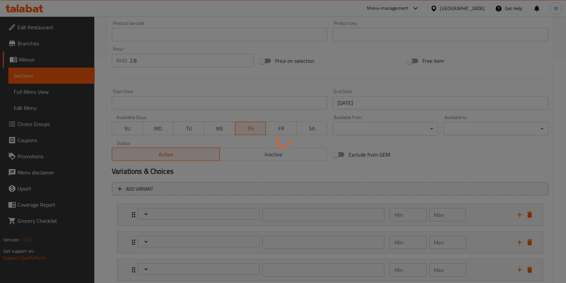
type input "1"
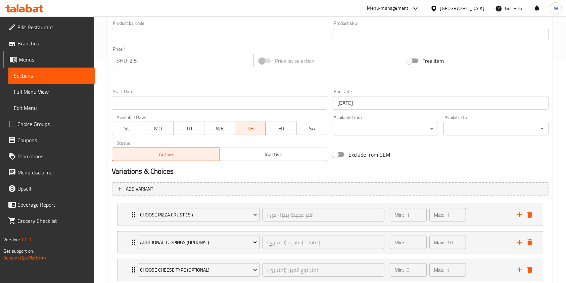
click at [274, 130] on span "FR" at bounding box center [282, 129] width 26 height 10
click at [310, 130] on span "SA" at bounding box center [313, 129] width 26 height 10
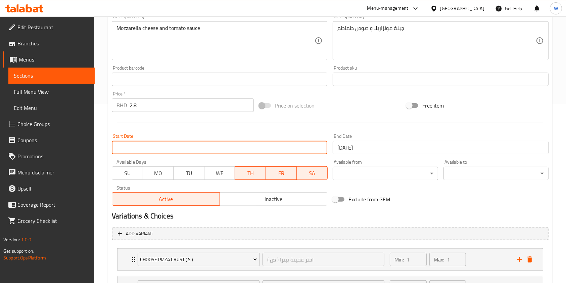
click at [167, 145] on input "Start Date" at bounding box center [220, 147] width 216 height 13
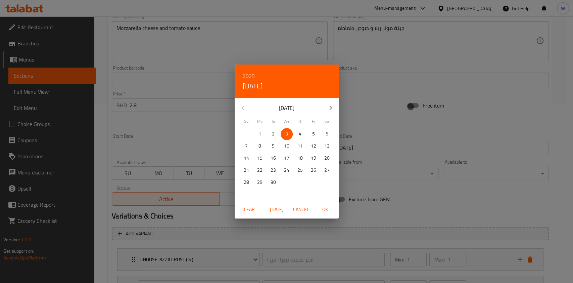
click at [297, 133] on span "4" at bounding box center [300, 134] width 12 height 8
click at [325, 212] on span "OK" at bounding box center [325, 209] width 16 height 8
type input "[DATE]"
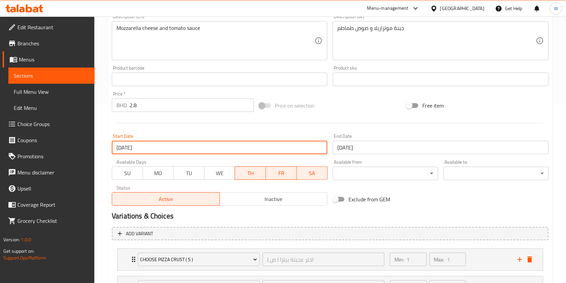
click at [350, 147] on input "[DATE]" at bounding box center [441, 147] width 216 height 13
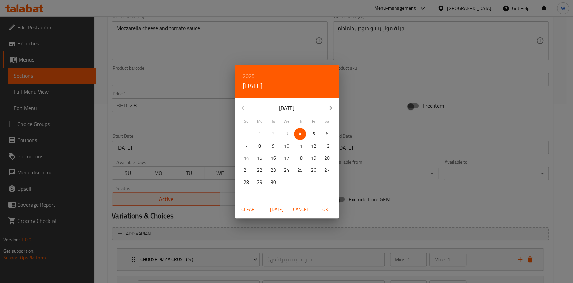
click at [327, 134] on p "6" at bounding box center [327, 134] width 3 height 8
click at [324, 209] on span "OK" at bounding box center [325, 209] width 16 height 8
type input "[DATE]"
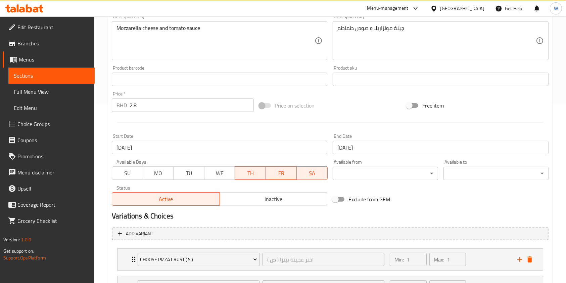
click at [423, 209] on div "Variations & Choices" at bounding box center [330, 215] width 442 height 15
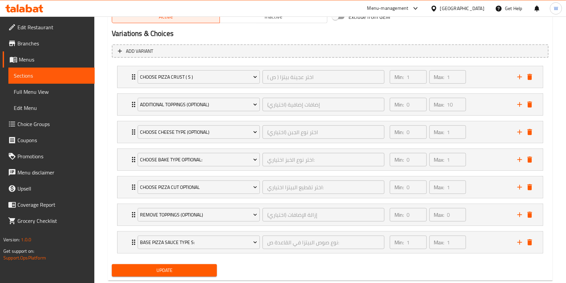
scroll to position [377, 0]
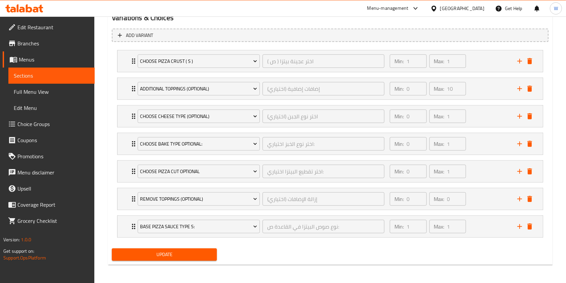
click at [176, 255] on span "Update" at bounding box center [164, 254] width 94 height 8
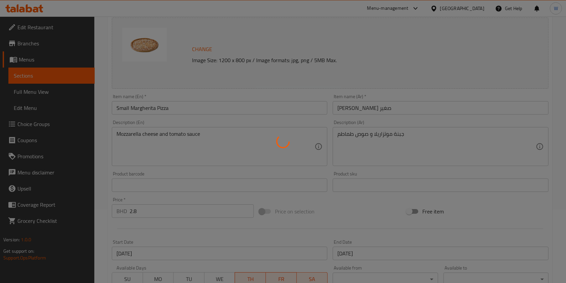
scroll to position [0, 0]
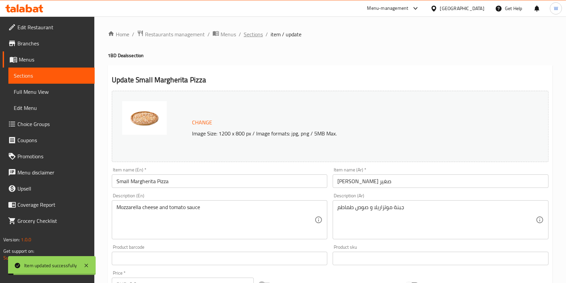
click at [250, 36] on span "Sections" at bounding box center [253, 34] width 19 height 8
